Goal: Task Accomplishment & Management: Use online tool/utility

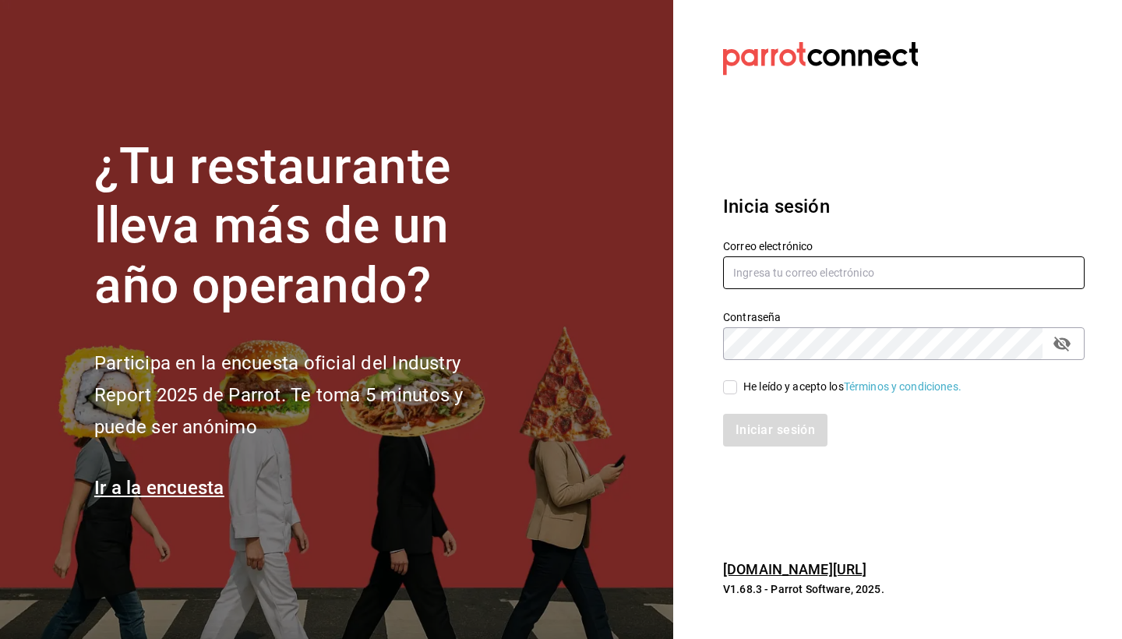
type input "[PERSON_NAME][EMAIL_ADDRESS][DOMAIN_NAME]"
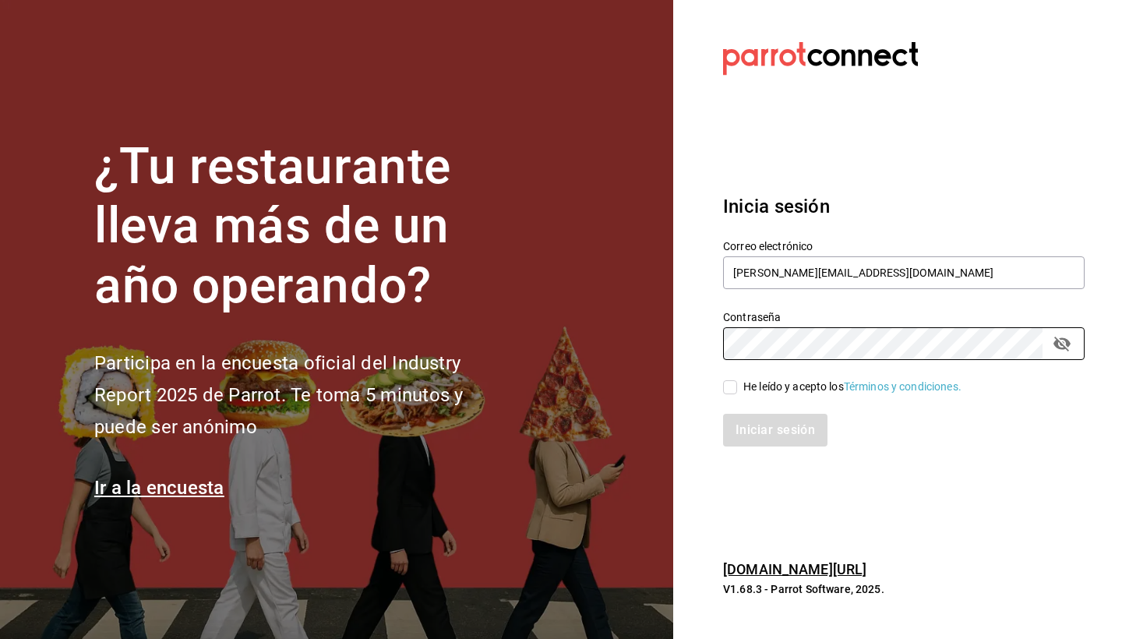
click at [722, 387] on div "He leído y acepto los Términos y condiciones." at bounding box center [895, 378] width 380 height 36
click at [733, 388] on input "He leído y acepto los Términos y condiciones." at bounding box center [730, 387] width 14 height 14
checkbox input "true"
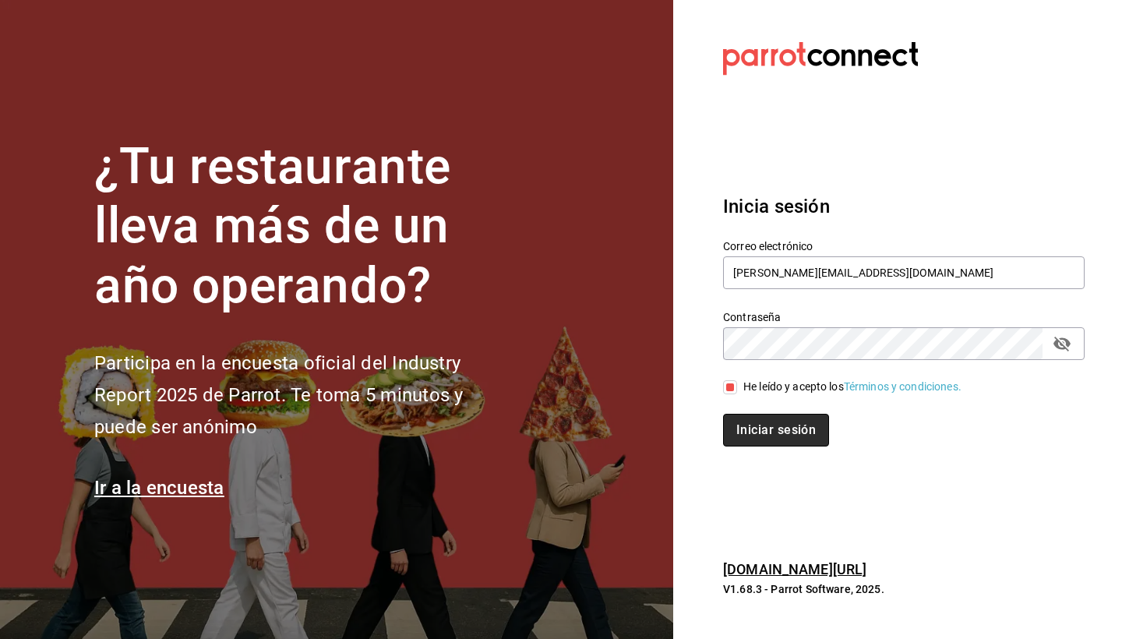
click at [759, 421] on button "Iniciar sesión" at bounding box center [776, 430] width 106 height 33
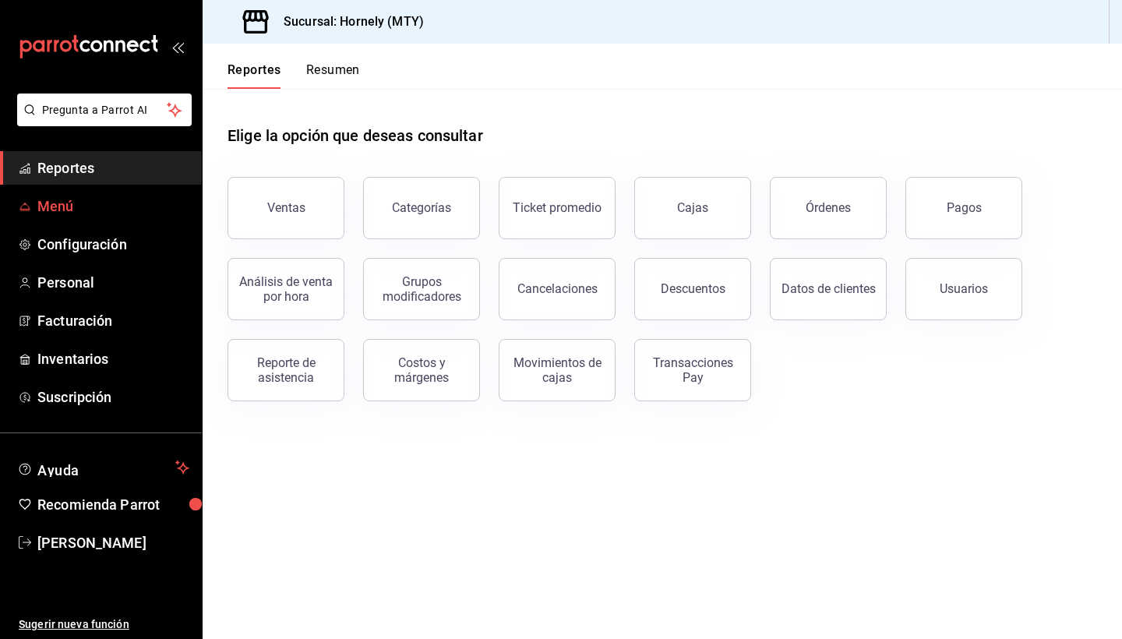
click at [79, 217] on link "Menú" at bounding box center [101, 206] width 202 height 34
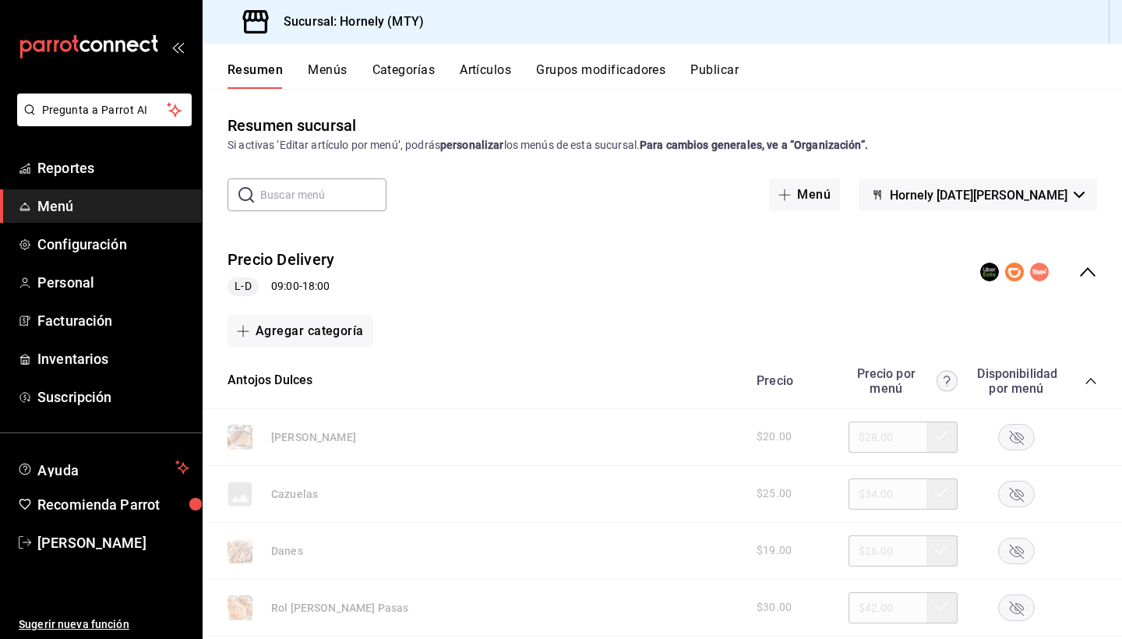
click at [461, 70] on button "Artículos" at bounding box center [485, 75] width 51 height 26
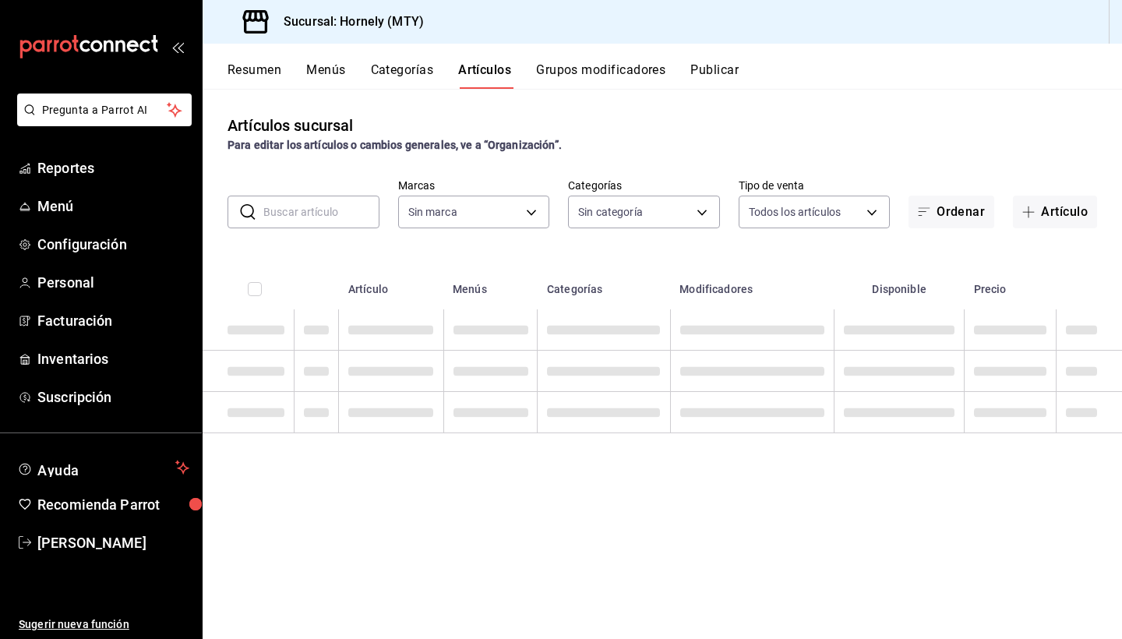
type input "f940d65f-f315-40ad-96cd-36aca2dc56c6"
type input "46905878-440e-4c5f-8a3a-fd71bb82160d,0fe66449-3f97-4436-9a36-daf85159eddd,a5f6b…"
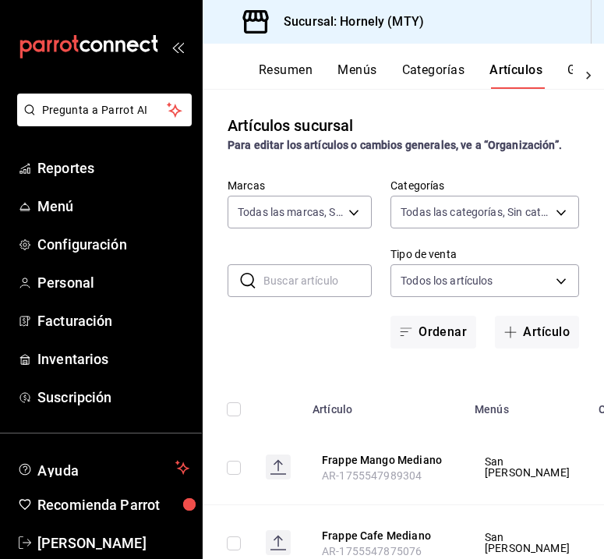
click at [272, 324] on div "​ ​ Marcas Todas las marcas, Sin marca f940d65f-f315-40ad-96cd-36aca2dc56c6 Cat…" at bounding box center [403, 263] width 401 height 170
click at [283, 296] on input "text" at bounding box center [317, 280] width 108 height 31
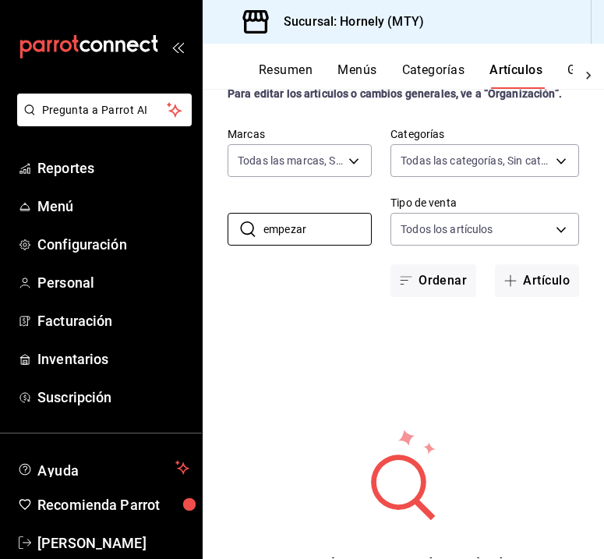
scroll to position [51, 0]
click at [330, 240] on input "empezar" at bounding box center [317, 229] width 108 height 31
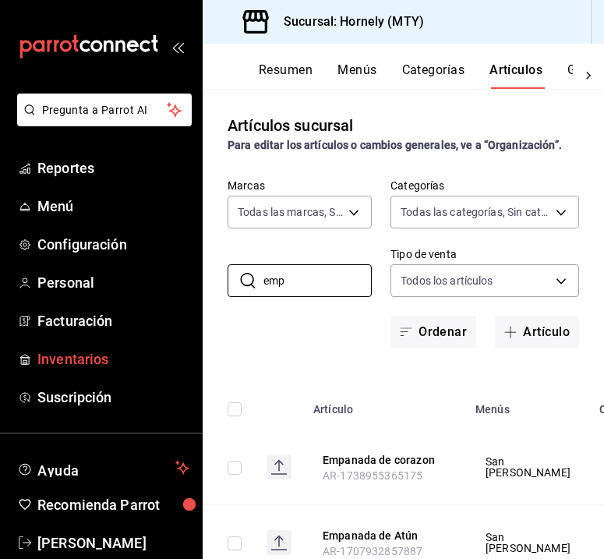
scroll to position [0, 0]
type input "e"
type input "[PERSON_NAME]"
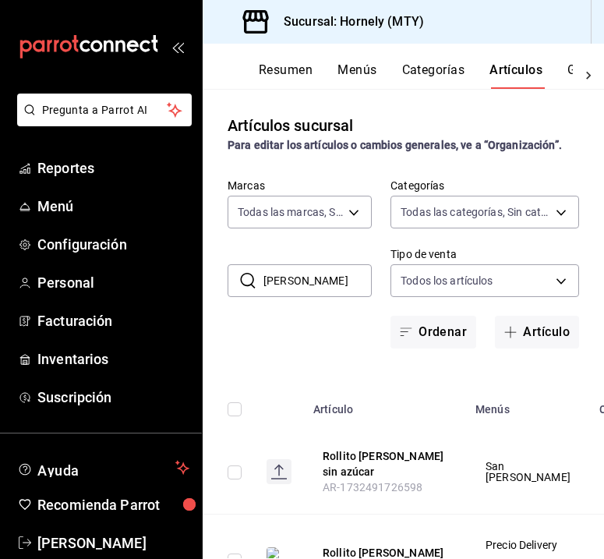
click at [316, 296] on input "[PERSON_NAME]" at bounding box center [317, 280] width 108 height 31
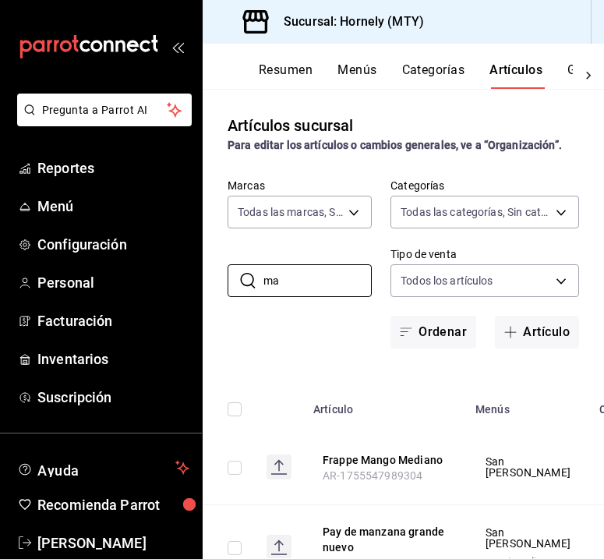
type input "m"
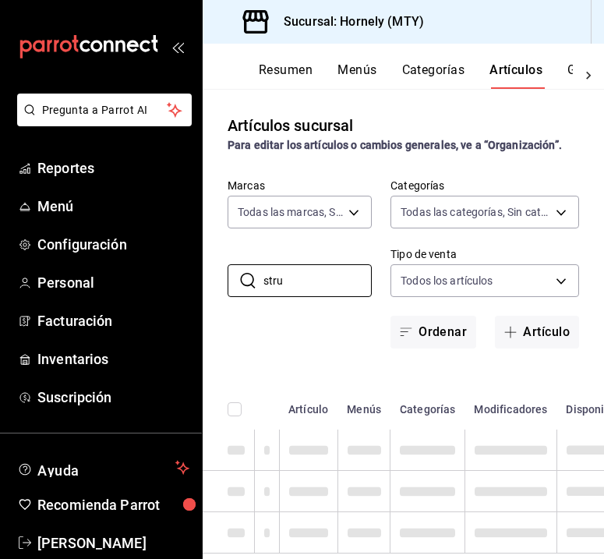
type input "strud"
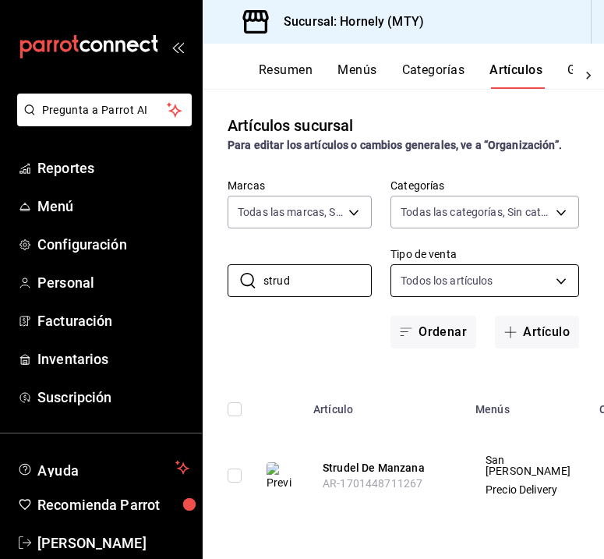
drag, startPoint x: 309, startPoint y: 274, endPoint x: 497, endPoint y: 279, distance: 188.7
click at [497, 281] on div "​ strud ​ Marcas Todas las marcas, Sin marca f940d65f-f315-40ad-96cd-36aca2dc56…" at bounding box center [403, 263] width 401 height 170
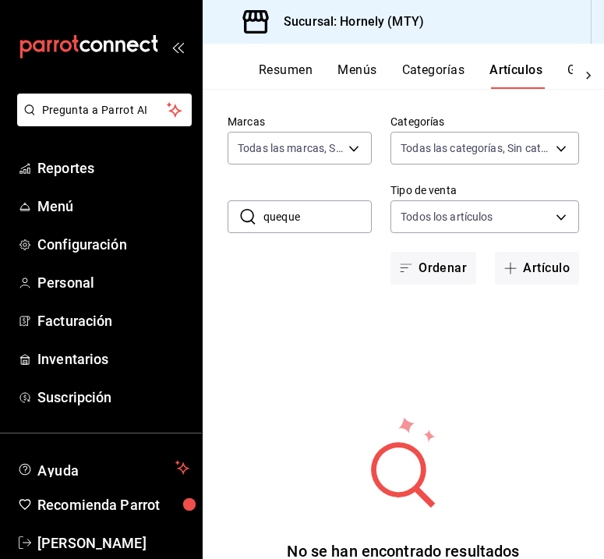
click at [325, 224] on input "queque" at bounding box center [317, 216] width 108 height 31
click at [318, 232] on input "queque" at bounding box center [317, 216] width 108 height 31
type input "quequi"
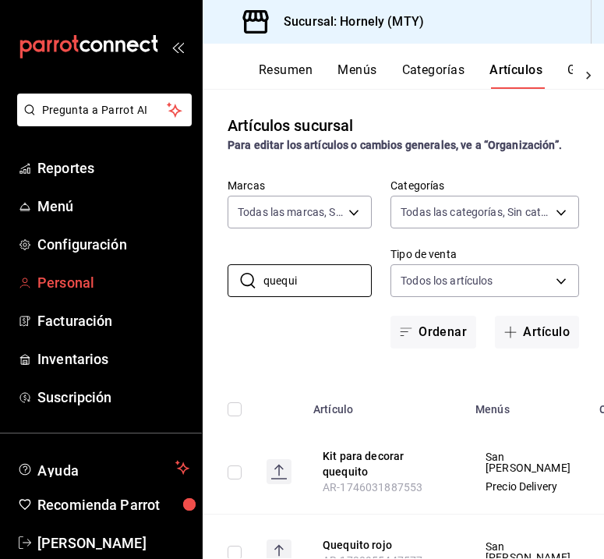
drag, startPoint x: 308, startPoint y: 297, endPoint x: 112, endPoint y: 283, distance: 196.1
click at [106, 291] on div "Pregunta a Parrot AI Reportes Menú Configuración Personal Facturación Inventari…" at bounding box center [302, 279] width 604 height 559
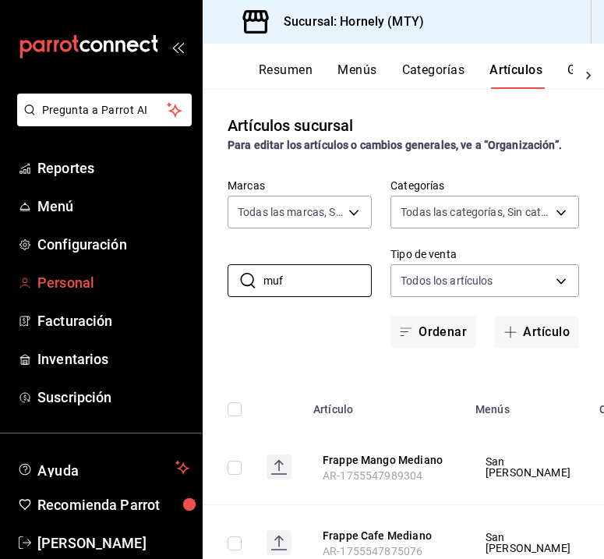
type input "muff"
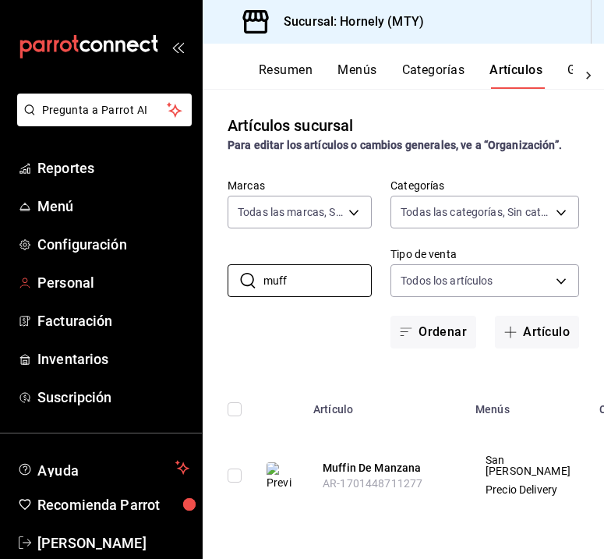
drag, startPoint x: 330, startPoint y: 298, endPoint x: -134, endPoint y: 266, distance: 465.6
click at [0, 266] on html "Pregunta a Parrot AI Reportes Menú Configuración Personal Facturación Inventari…" at bounding box center [302, 279] width 604 height 559
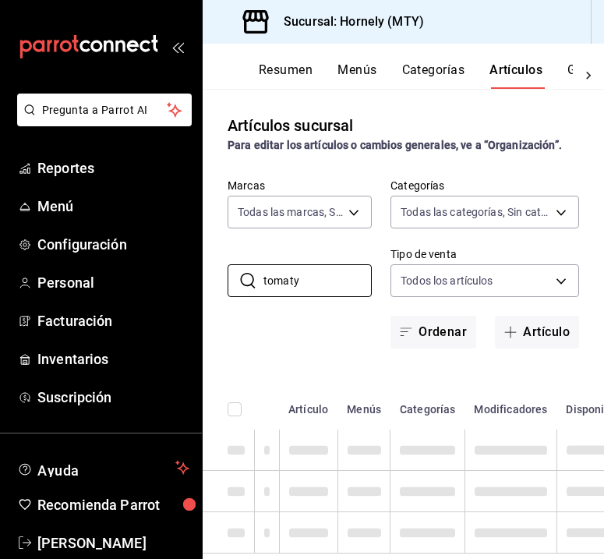
type input "tomat"
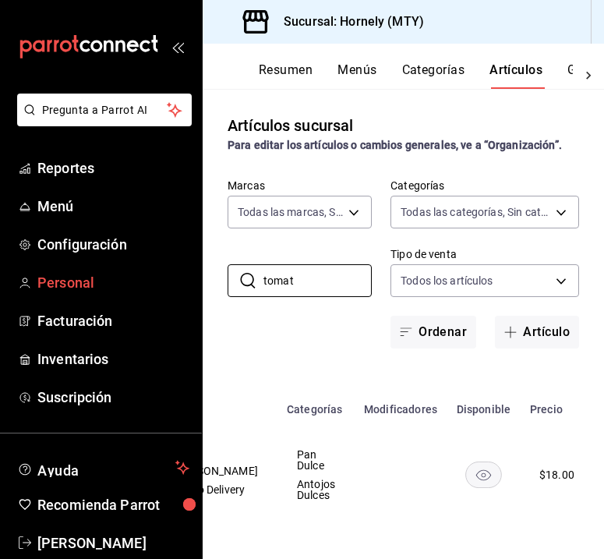
drag, startPoint x: 303, startPoint y: 291, endPoint x: 44, endPoint y: 284, distance: 258.8
click at [51, 284] on div "Pregunta a Parrot AI Reportes Menú Configuración Personal Facturación Inventari…" at bounding box center [302, 279] width 604 height 559
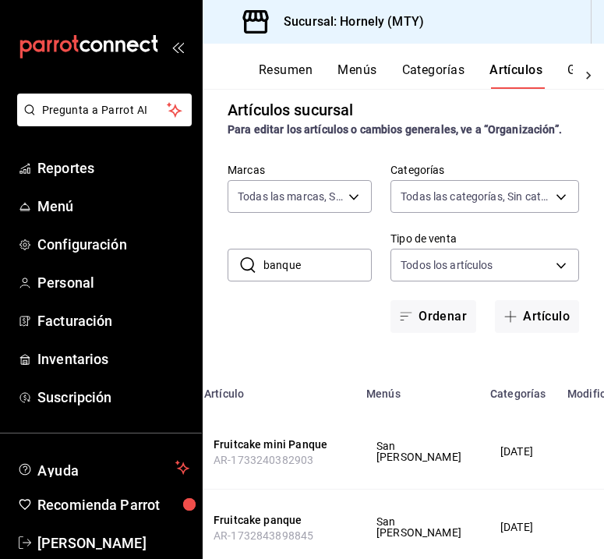
drag, startPoint x: 309, startPoint y: 288, endPoint x: 330, endPoint y: 283, distance: 21.6
click at [330, 281] on input "banque" at bounding box center [317, 264] width 108 height 31
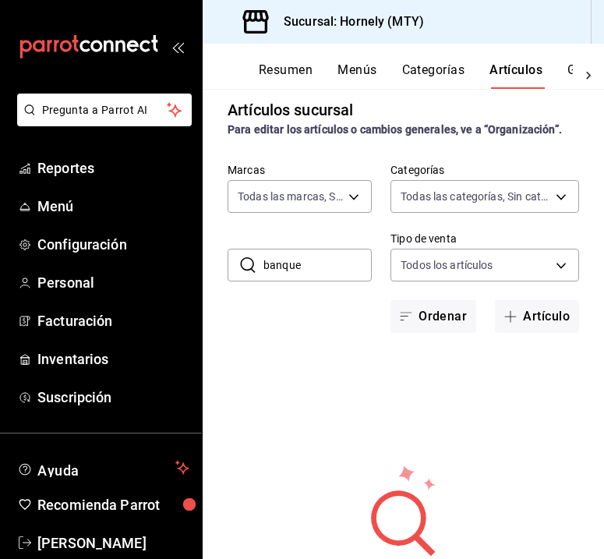
click at [273, 281] on input "banque" at bounding box center [317, 264] width 108 height 31
type input "panque"
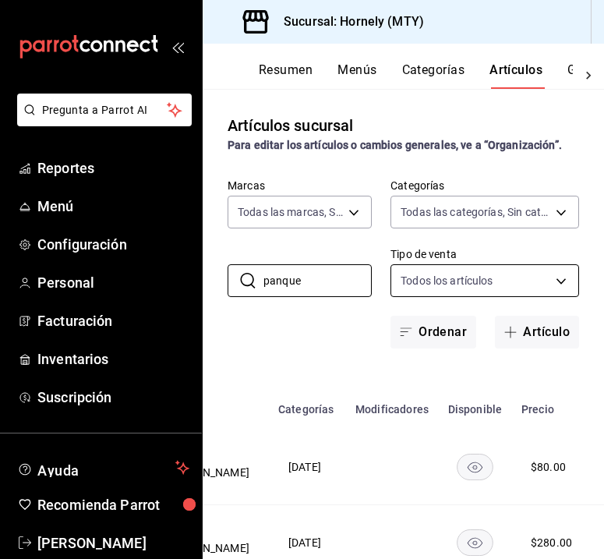
drag, startPoint x: 326, startPoint y: 288, endPoint x: 447, endPoint y: 309, distance: 122.5
click at [446, 316] on div "​ panque ​ Marcas Todas las marcas, Sin marca f940d65f-f315-40ad-96cd-36aca2dc5…" at bounding box center [403, 263] width 401 height 170
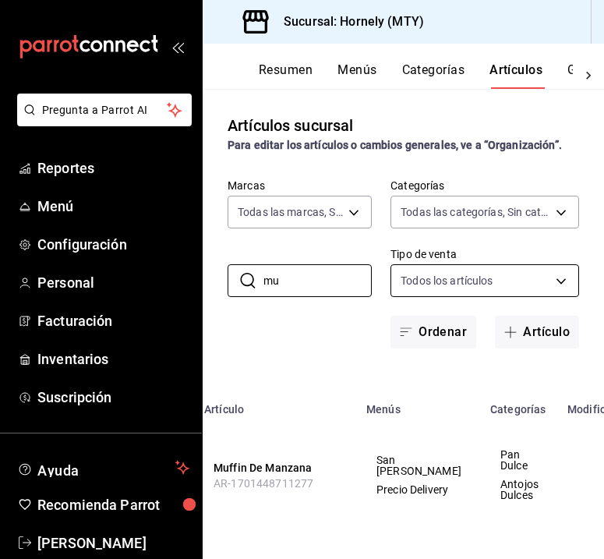
type input "m"
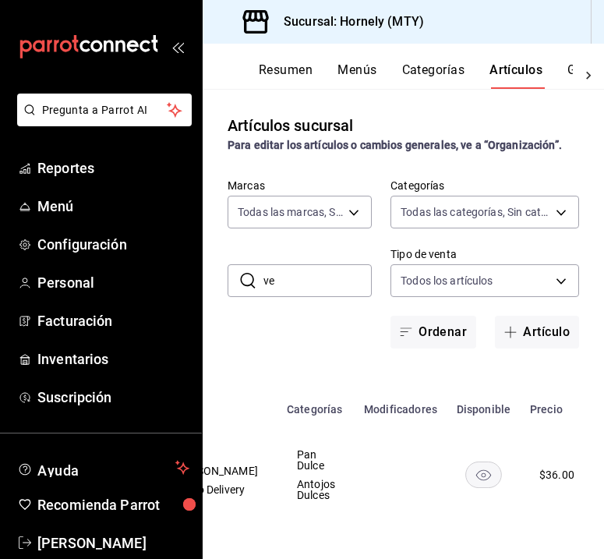
type input "v"
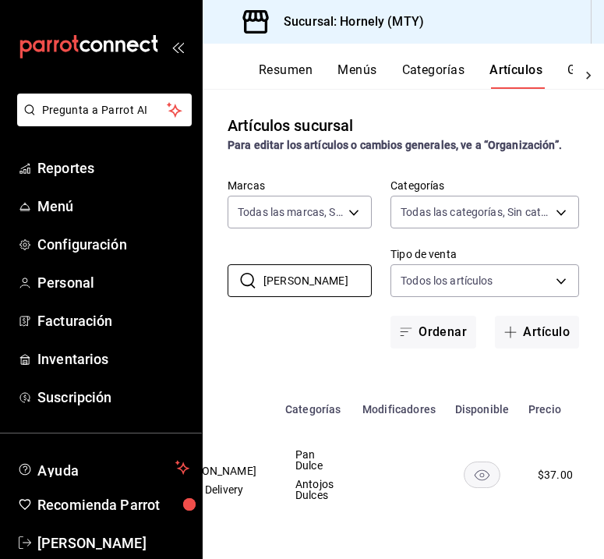
scroll to position [0, 313]
click at [312, 298] on div "​ [PERSON_NAME] ​ Marcas Todas las marcas, Sin marca f940d65f-f315-40ad-96cd-36…" at bounding box center [403, 263] width 401 height 170
click at [313, 274] on input "[PERSON_NAME]" at bounding box center [317, 280] width 108 height 31
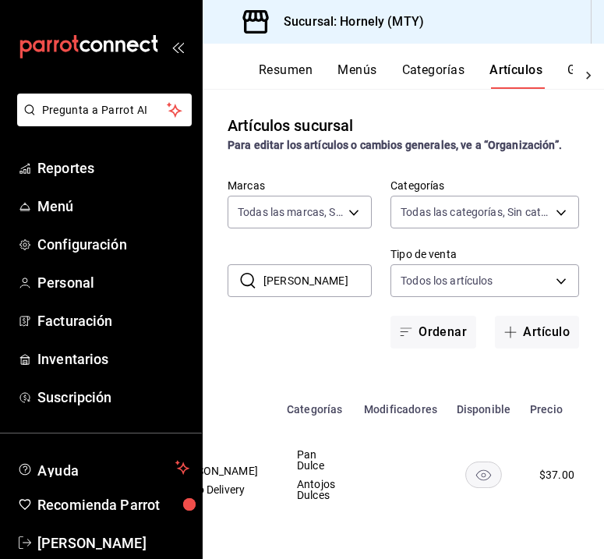
click at [311, 285] on input "[PERSON_NAME]" at bounding box center [317, 280] width 108 height 31
type input "h"
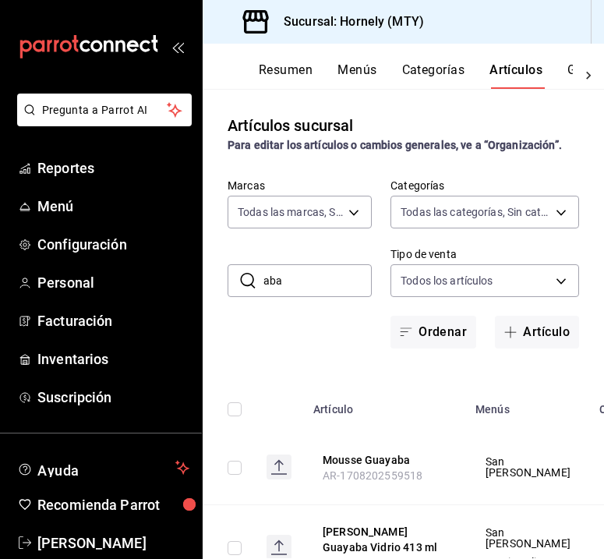
scroll to position [0, 0]
click at [298, 295] on input "aba" at bounding box center [317, 280] width 108 height 31
type input "a"
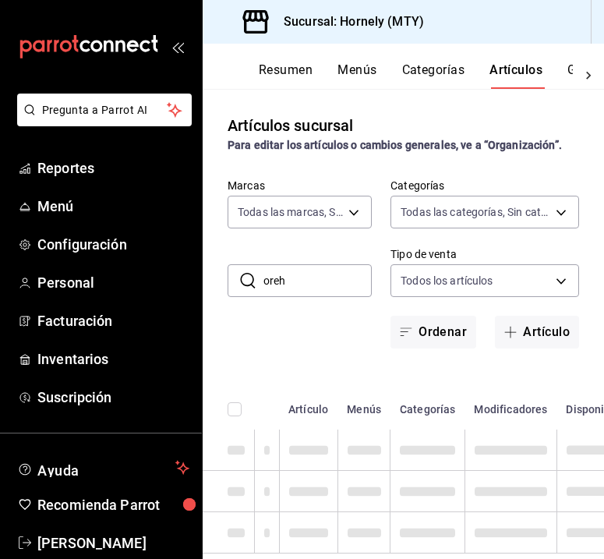
type input "ore"
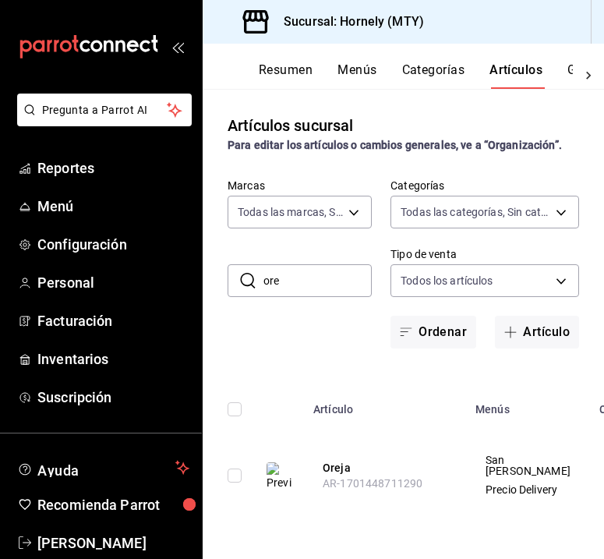
click at [322, 296] on input "ore" at bounding box center [317, 280] width 108 height 31
drag, startPoint x: 322, startPoint y: 306, endPoint x: 338, endPoint y: 271, distance: 38.7
click at [322, 296] on input "ore" at bounding box center [317, 280] width 108 height 31
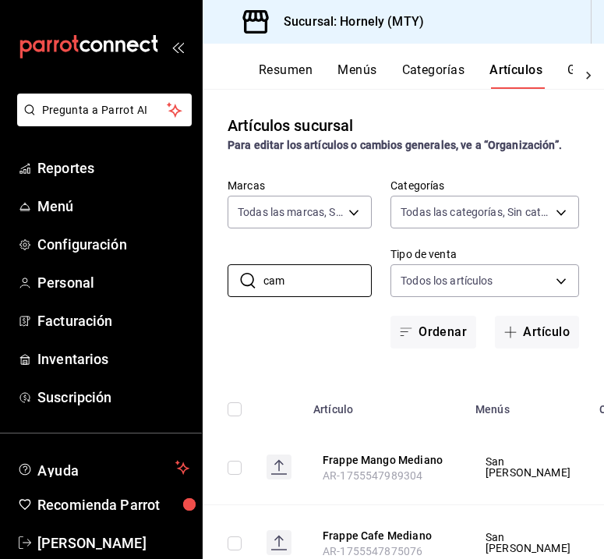
type input "camp"
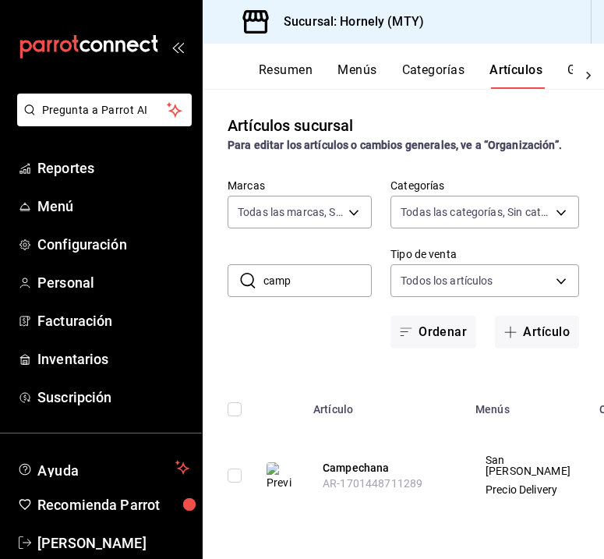
click at [295, 296] on input "camp" at bounding box center [317, 280] width 108 height 31
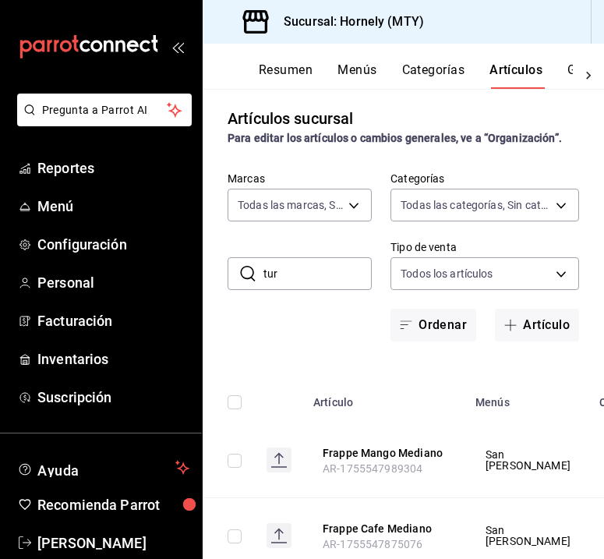
type input "turc"
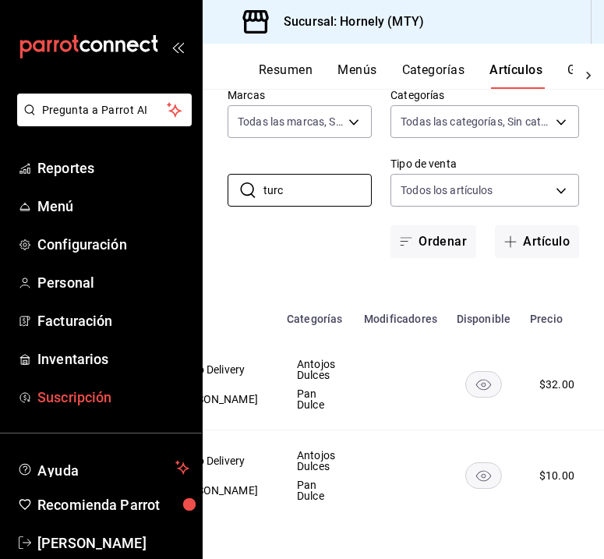
scroll to position [107, 0]
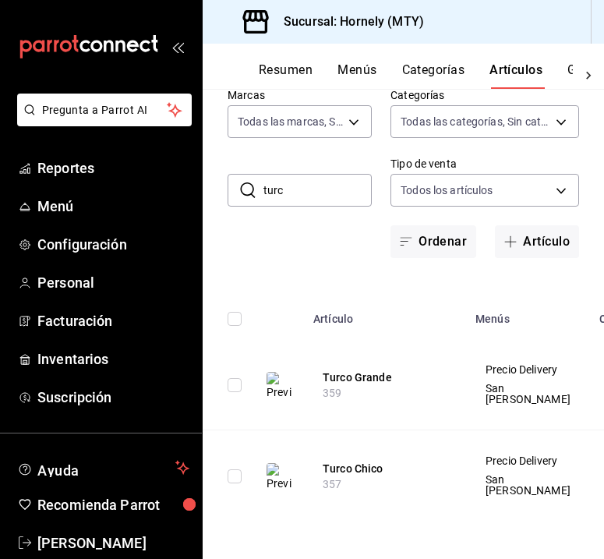
click at [347, 175] on input "turc" at bounding box center [317, 190] width 108 height 31
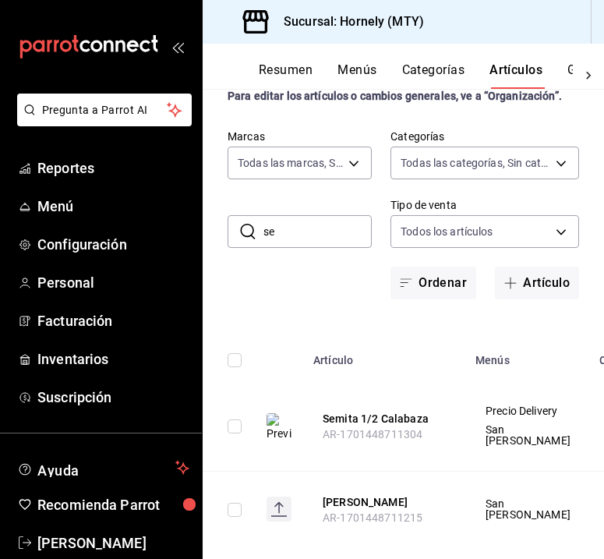
type input "s"
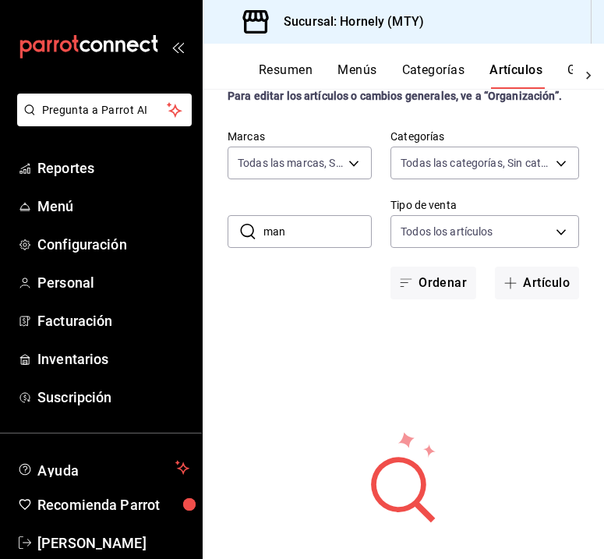
type input "mano"
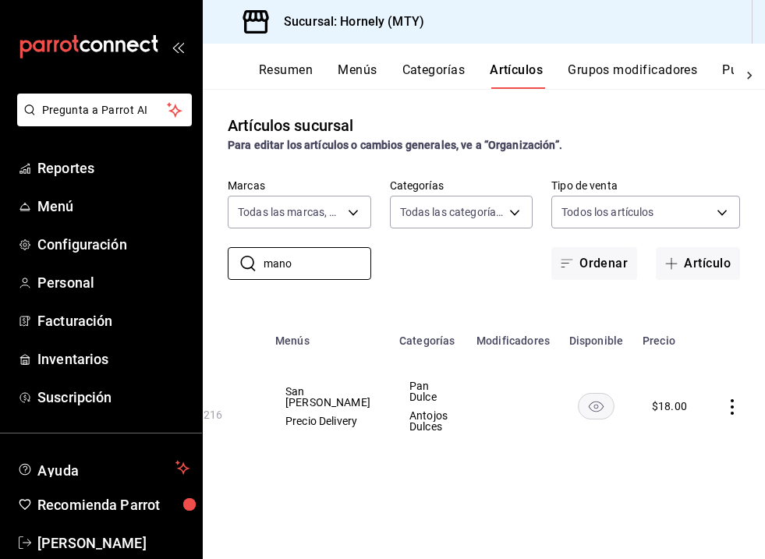
scroll to position [0, 152]
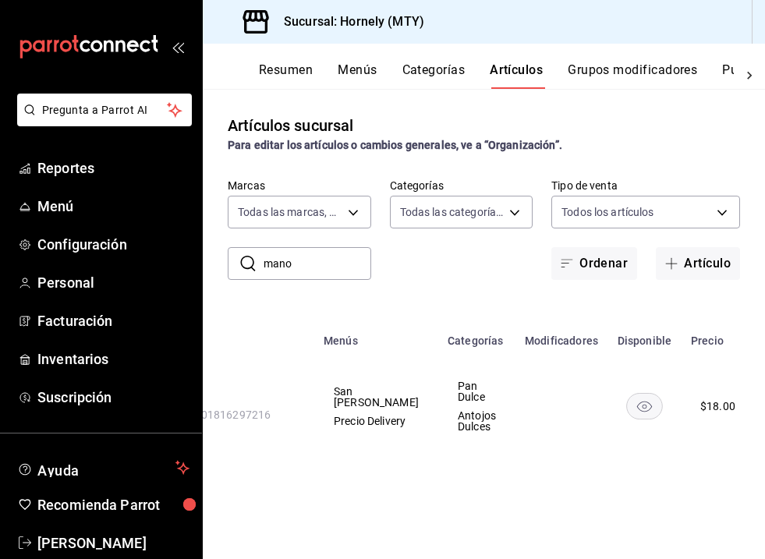
click at [285, 257] on input "mano" at bounding box center [317, 263] width 108 height 31
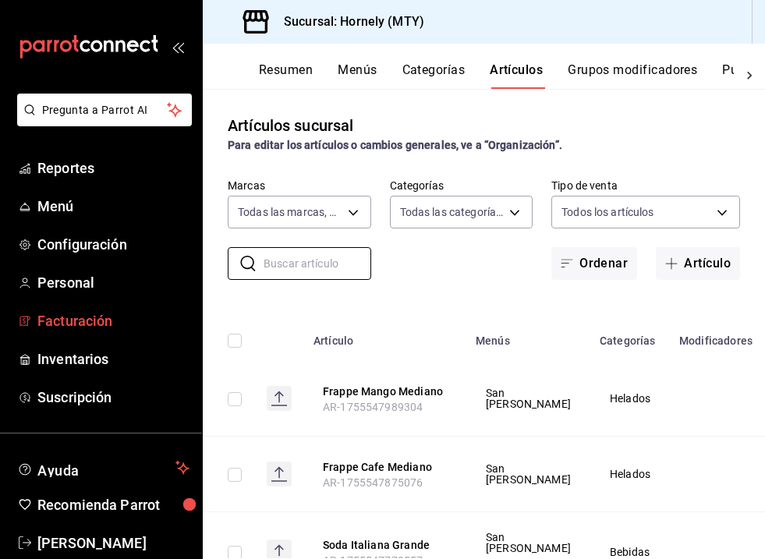
scroll to position [0, 0]
click at [465, 284] on div "Artículos sucursal Para editar los artículos o cambios generales, ve a “Organiz…" at bounding box center [484, 323] width 562 height 469
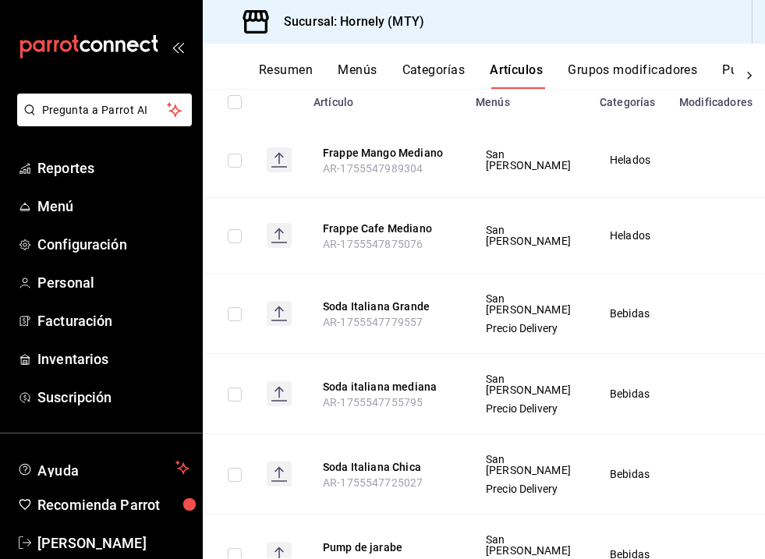
scroll to position [243, 0]
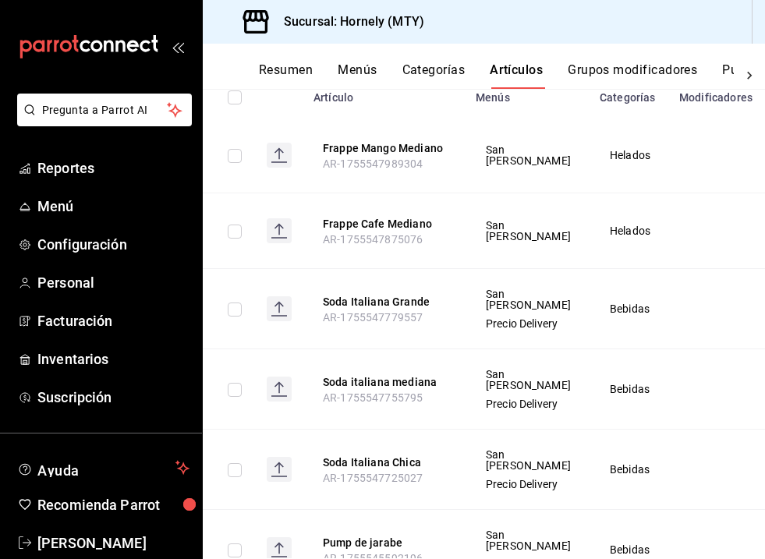
click at [567, 47] on div "Resumen Menús Categorías Artículos Grupos modificadores Publicar" at bounding box center [484, 66] width 562 height 45
drag, startPoint x: 236, startPoint y: 21, endPoint x: 485, endPoint y: 21, distance: 248.6
click at [479, 26] on div "Sucursal: Hornely (MTY)" at bounding box center [484, 22] width 562 height 44
click at [485, 21] on div "Sucursal: Hornely (MTY)" at bounding box center [484, 22] width 562 height 44
